Goal: Task Accomplishment & Management: Manage account settings

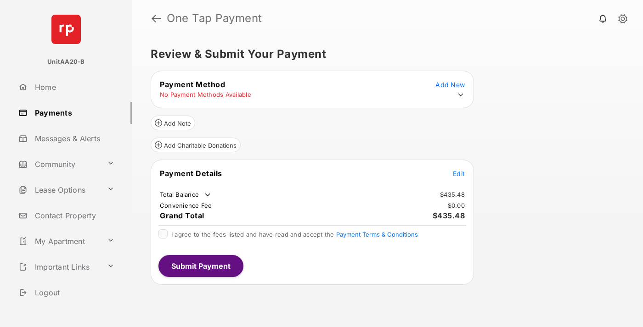
click at [461, 95] on icon at bounding box center [461, 95] width 8 height 8
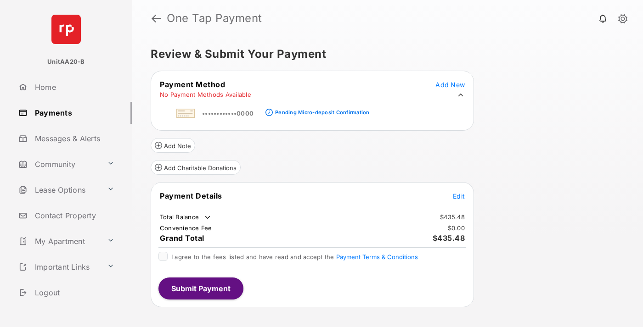
click at [321, 110] on div "Pending Micro-deposit Confirmation" at bounding box center [322, 112] width 94 height 6
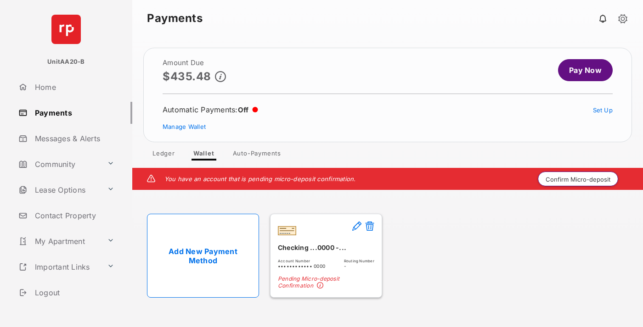
click at [578, 179] on button "Confirm Micro-deposit" at bounding box center [578, 179] width 80 height 15
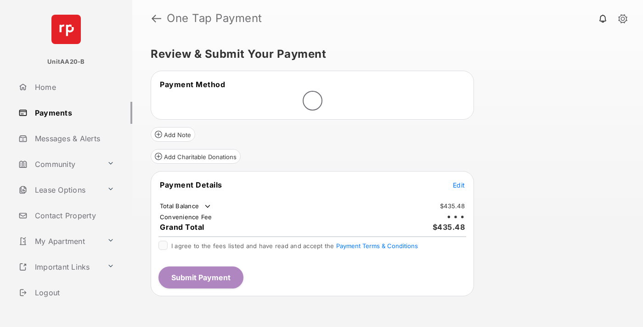
click at [459, 185] on span "Edit" at bounding box center [459, 185] width 12 height 8
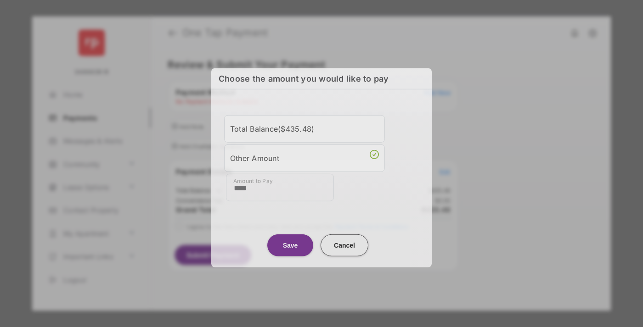
type input "****"
click at [290, 243] on button "Save" at bounding box center [290, 245] width 46 height 22
